Goal: Information Seeking & Learning: Learn about a topic

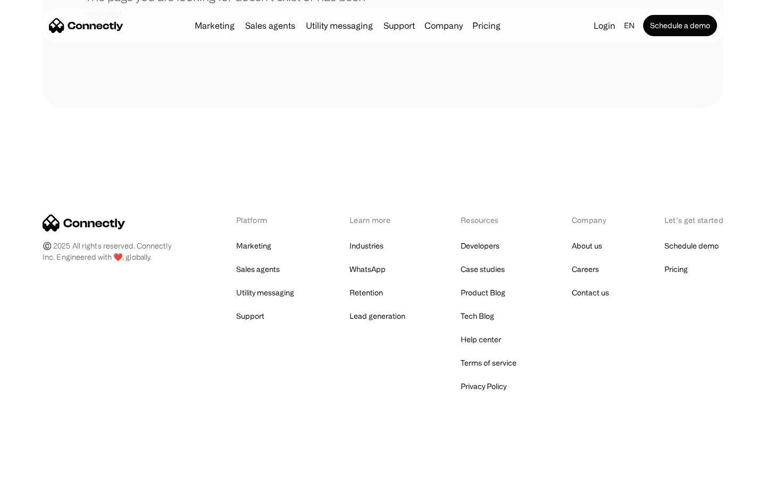
scroll to position [194, 0]
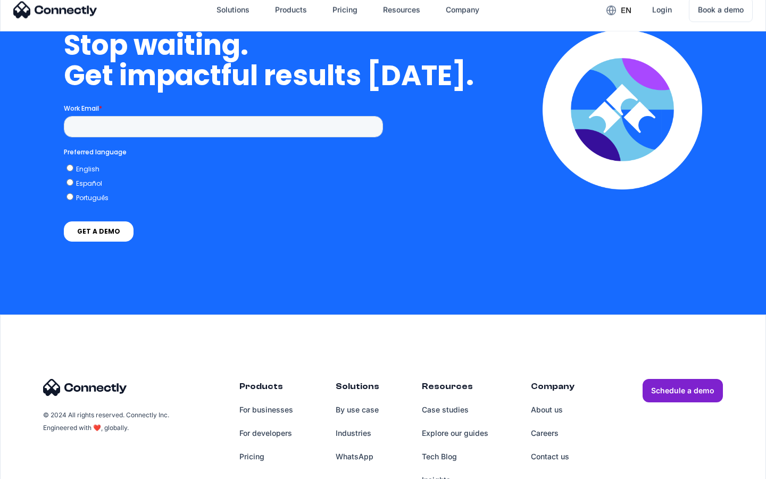
scroll to position [4376, 0]
